Goal: Find specific fact: Find specific fact

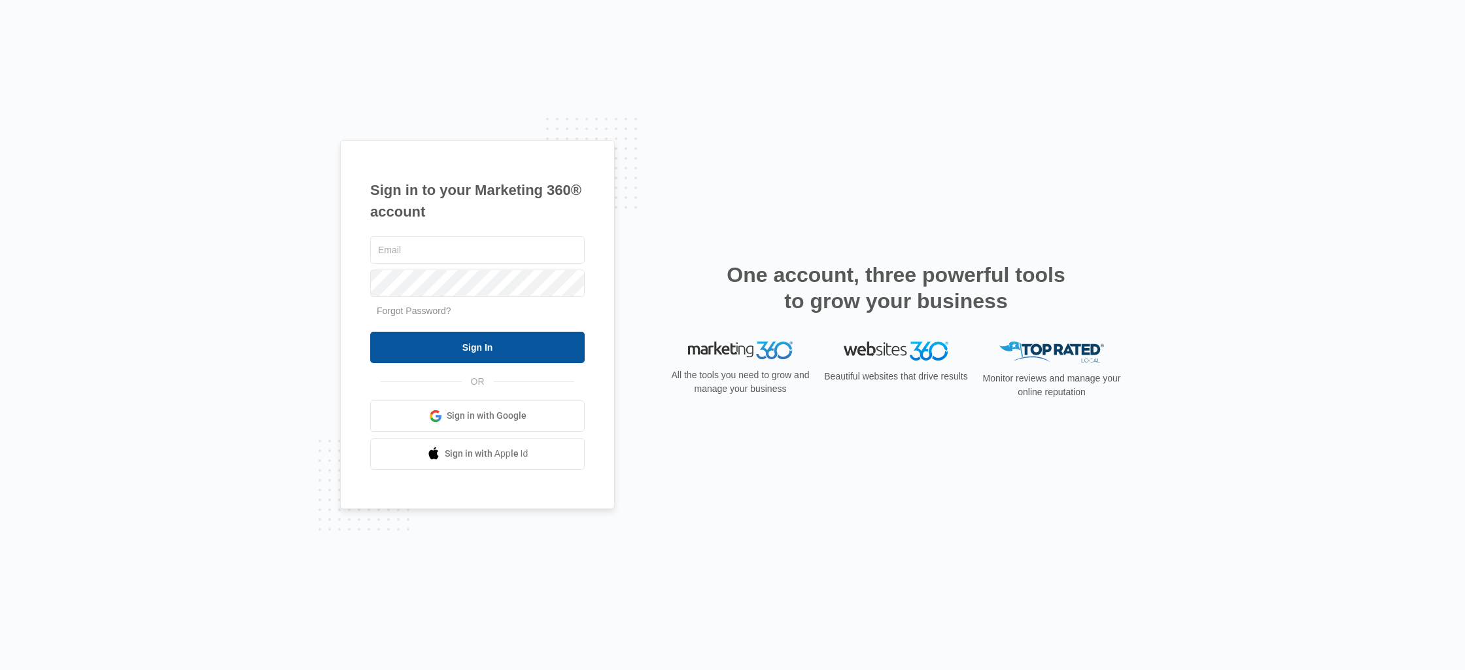
type input "kessei.tracythompson@madwire.com"
click at [472, 357] on input "Sign In" at bounding box center [477, 347] width 214 height 31
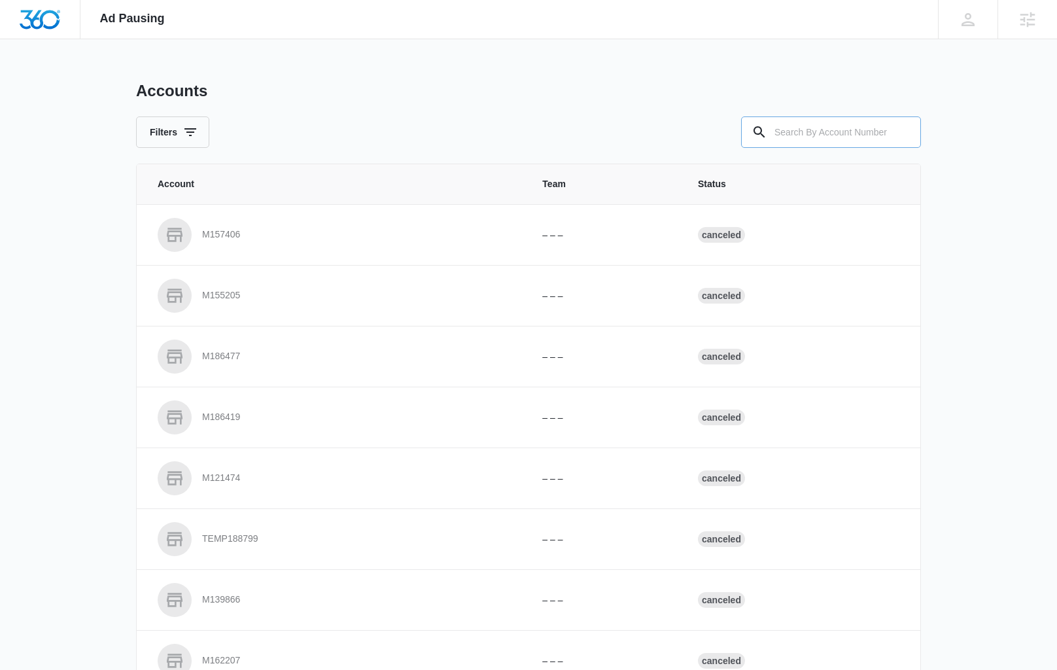
click at [823, 122] on input "text" at bounding box center [831, 131] width 180 height 31
paste input "M333057"
type input "M333057"
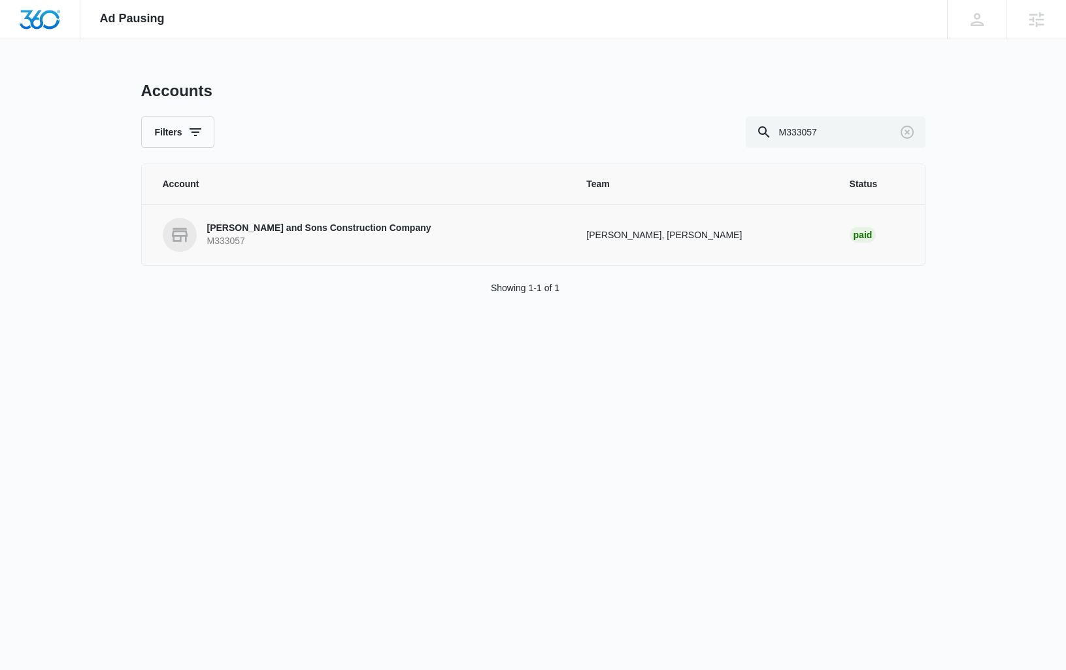
click at [345, 230] on p "David Mercier and Sons Construction Company" at bounding box center [319, 228] width 224 height 13
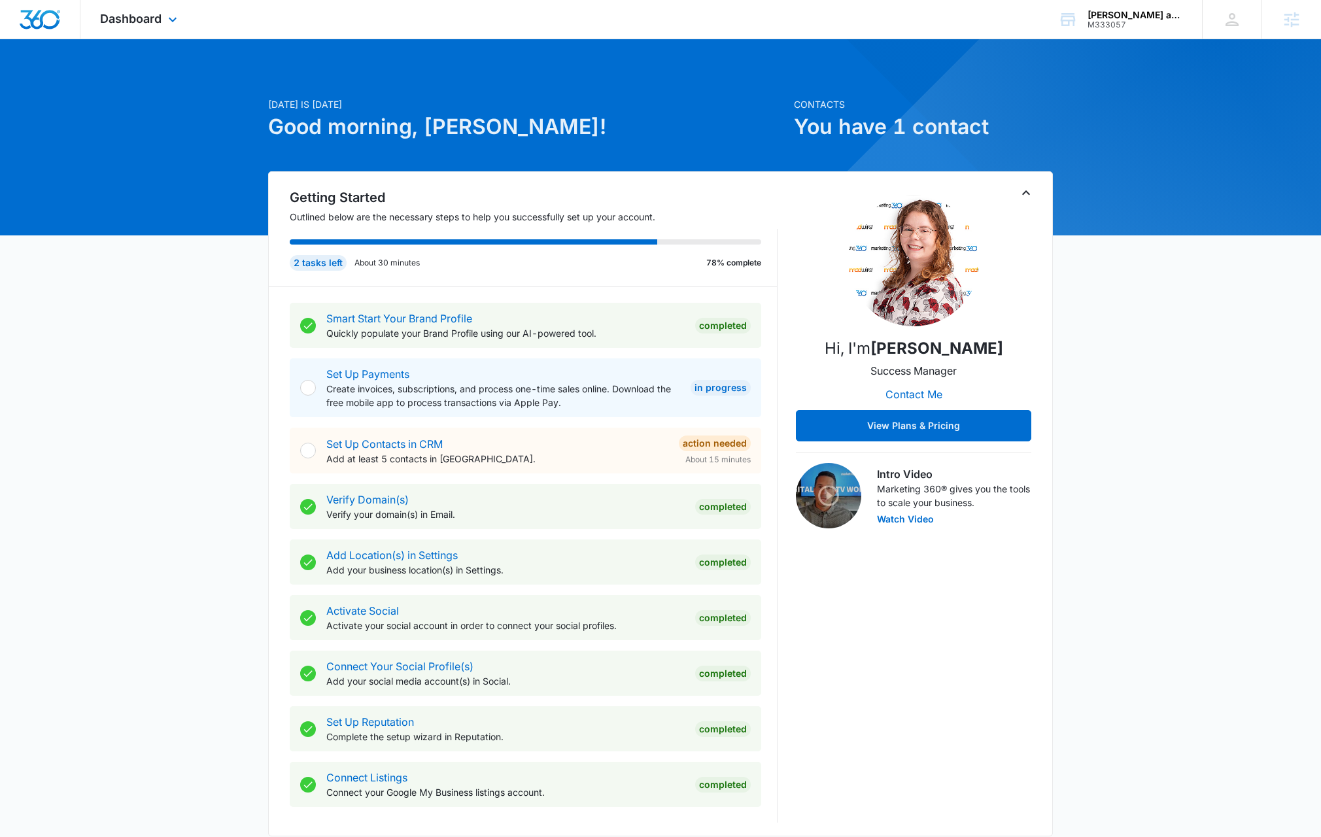
click at [162, 14] on div "Dashboard Apps Reputation Websites Forms CRM Email Social Content Ads Intellige…" at bounding box center [140, 19] width 120 height 39
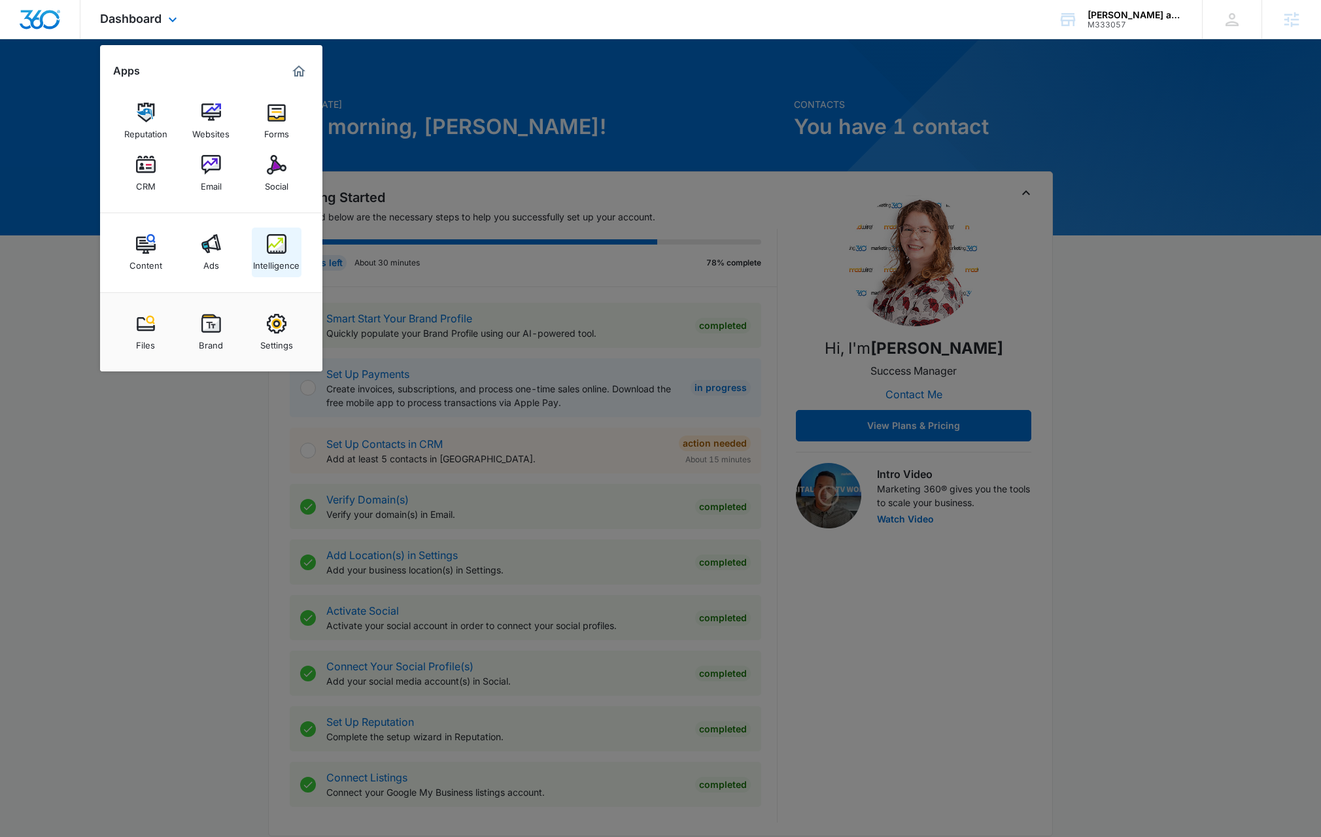
click at [288, 256] on div "Intelligence" at bounding box center [276, 262] width 46 height 17
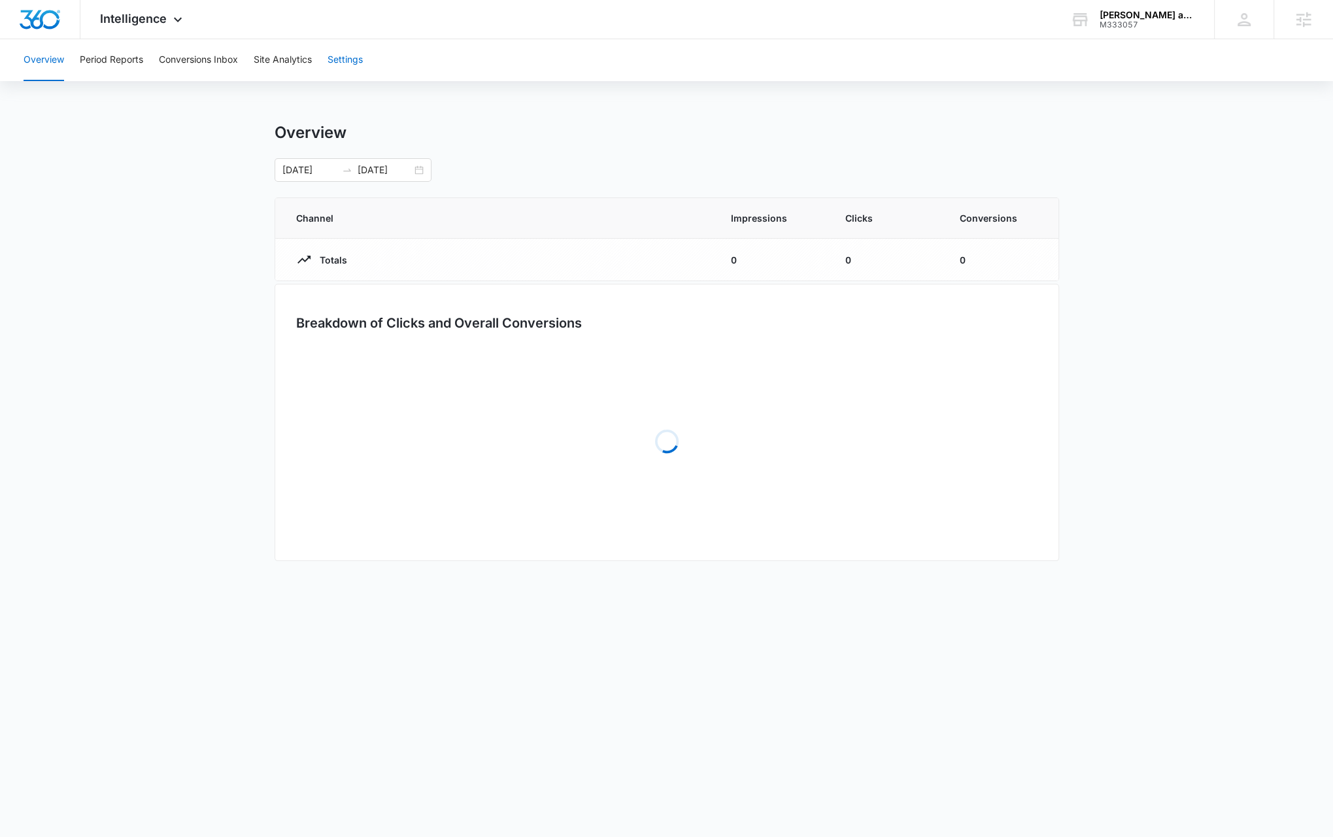
click at [354, 58] on button "Settings" at bounding box center [345, 60] width 35 height 42
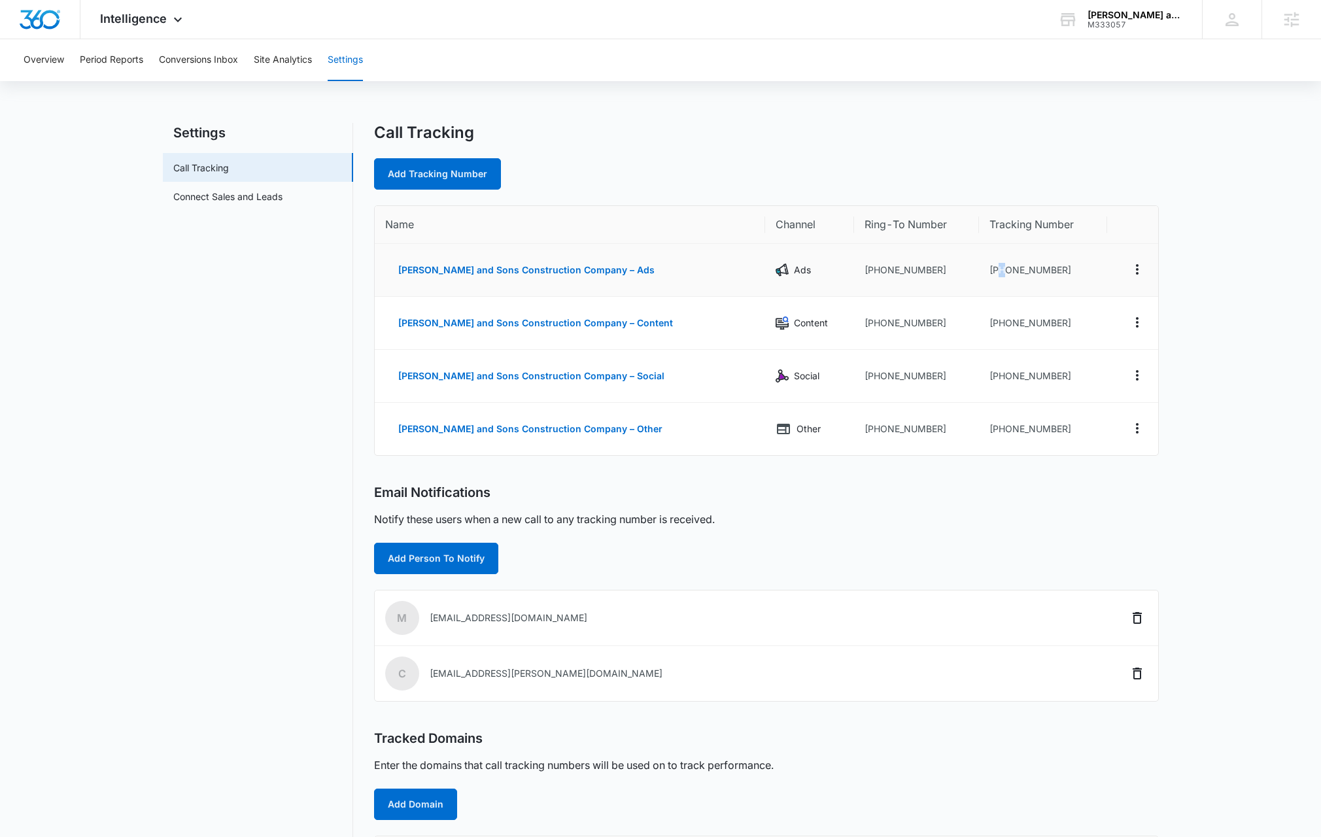
drag, startPoint x: 1091, startPoint y: 271, endPoint x: 1002, endPoint y: 269, distance: 89.6
click at [1002, 269] on td "+19782162331" at bounding box center [1043, 270] width 128 height 53
click at [1102, 270] on td "+19782162331" at bounding box center [1043, 270] width 128 height 53
drag, startPoint x: 1100, startPoint y: 270, endPoint x: 997, endPoint y: 269, distance: 103.3
click at [997, 269] on td "+19782162331" at bounding box center [1043, 270] width 128 height 53
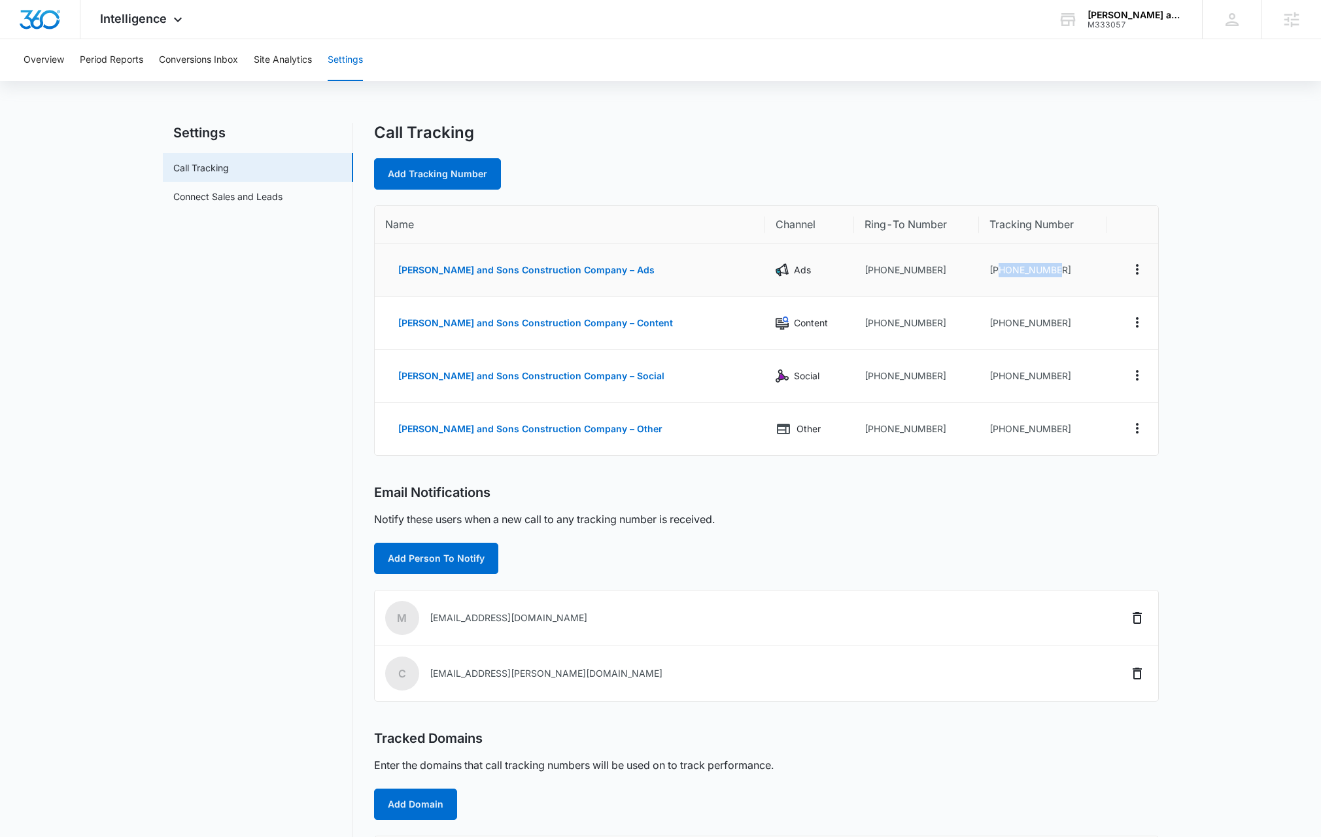
copy td "9782162331"
